Goal: Find specific fact: Locate a discrete piece of known information

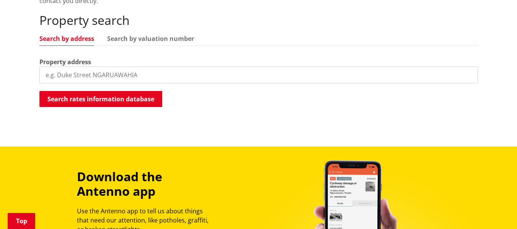
scroll to position [220, 0]
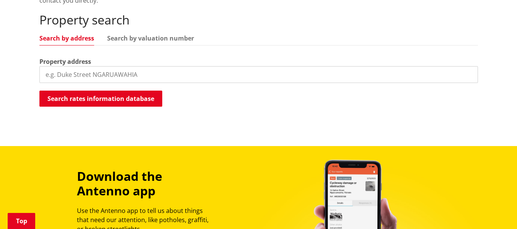
click at [57, 76] on input "search" at bounding box center [258, 74] width 439 height 17
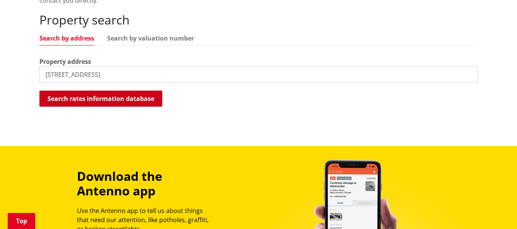
type input "7 purei place"
drag, startPoint x: 119, startPoint y: 99, endPoint x: 106, endPoint y: 96, distance: 12.8
click at [106, 96] on button "Search rates information database" at bounding box center [100, 99] width 123 height 16
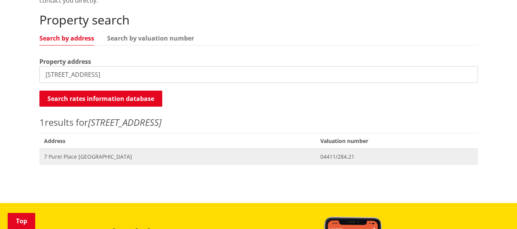
click at [101, 156] on span "7 Purei Place [GEOGRAPHIC_DATA]" at bounding box center [177, 157] width 267 height 8
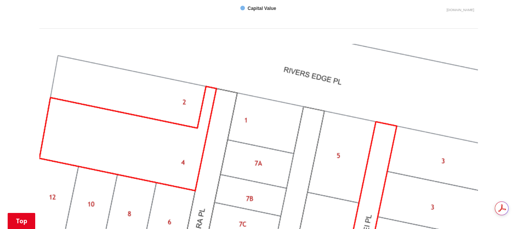
scroll to position [702, 0]
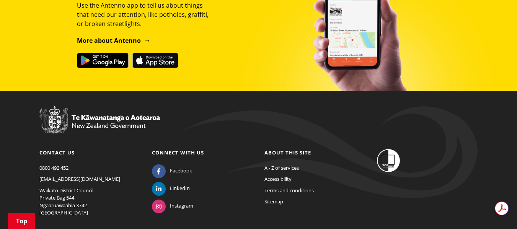
click at [500, 129] on footer "Contact us [PHONE_NUMBER] [EMAIL_ADDRESS][DOMAIN_NAME] [GEOGRAPHIC_DATA] Privat…" at bounding box center [258, 184] width 517 height 187
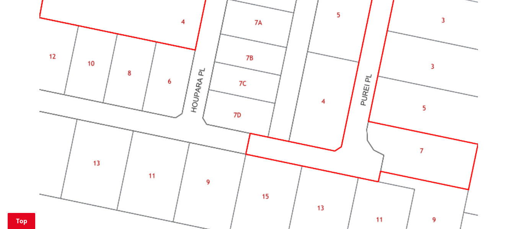
scroll to position [834, 0]
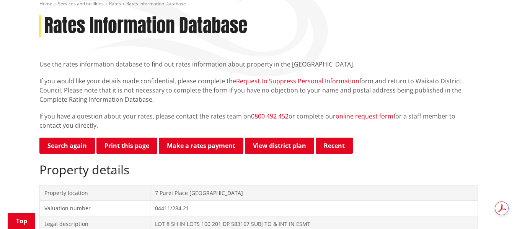
scroll to position [93, 0]
